Goal: Task Accomplishment & Management: Manage account settings

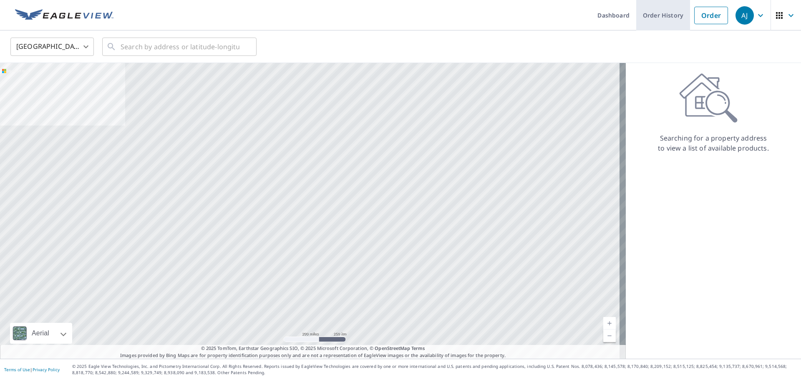
click at [673, 13] on link "Order History" at bounding box center [663, 15] width 54 height 30
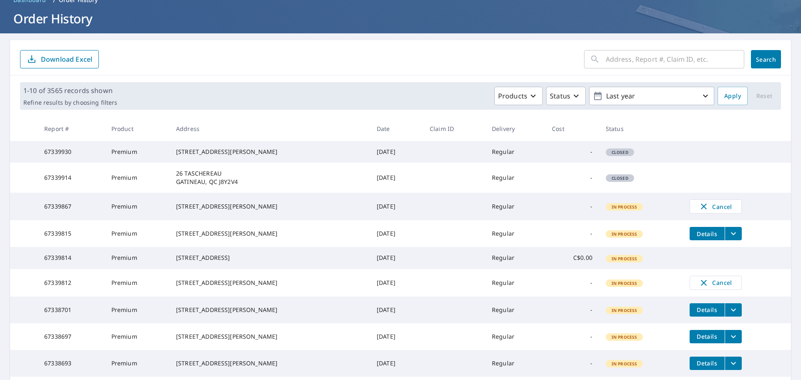
scroll to position [83, 0]
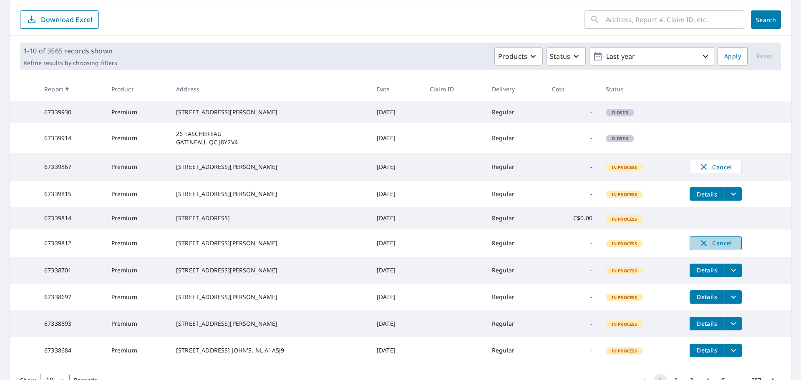
click at [713, 248] on span "Cancel" at bounding box center [715, 243] width 35 height 10
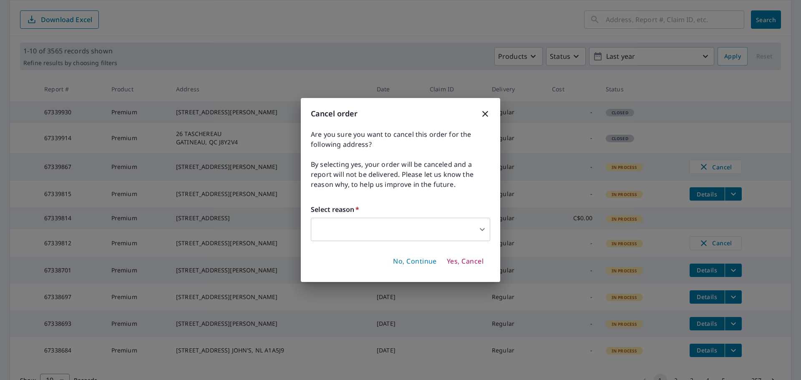
click at [475, 235] on body "[PERSON_NAME] [PERSON_NAME] Dashboard Order History Order AJ Dashboard / Order …" at bounding box center [400, 190] width 801 height 380
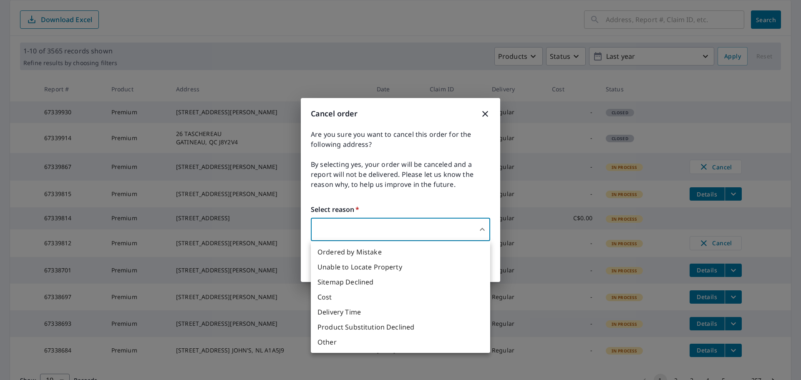
click at [345, 307] on li "Delivery Time" at bounding box center [400, 311] width 179 height 15
type input "34"
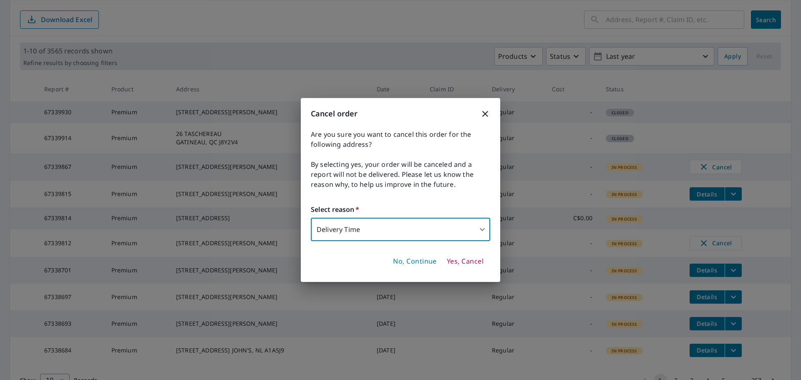
click at [457, 259] on span "Yes, Cancel" at bounding box center [465, 261] width 37 height 9
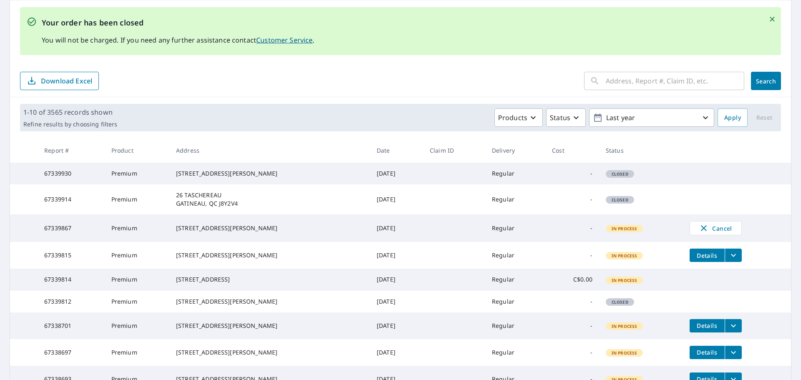
scroll to position [145, 0]
